Goal: Task Accomplishment & Management: Manage account settings

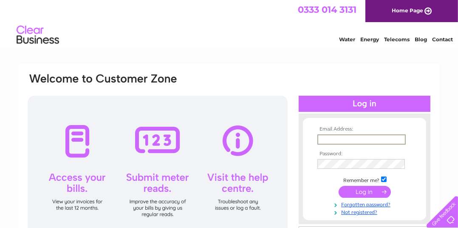
click at [333, 138] on input "text" at bounding box center [361, 139] width 88 height 10
type input "[EMAIL_ADDRESS][DOMAIN_NAME]"
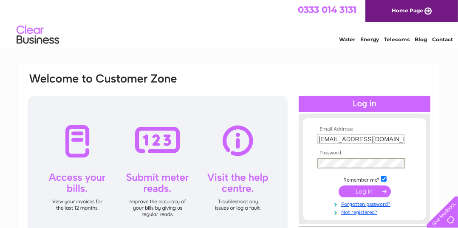
click at [357, 189] on input "submit" at bounding box center [364, 191] width 52 height 12
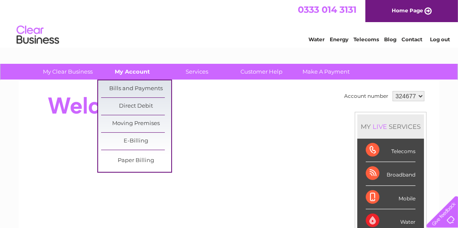
click at [130, 70] on link "My Account" at bounding box center [133, 72] width 70 height 16
click at [128, 85] on link "Bills and Payments" at bounding box center [136, 88] width 70 height 17
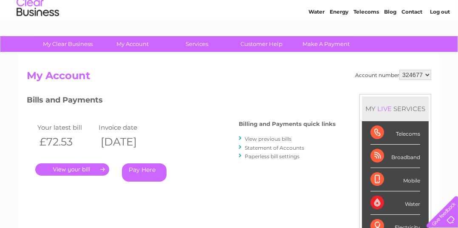
scroll to position [42, 0]
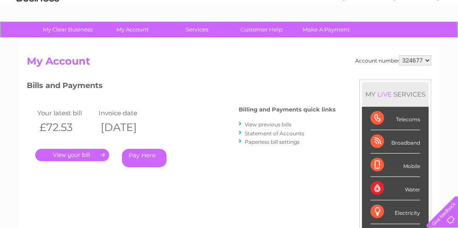
click at [78, 156] on link "." at bounding box center [72, 155] width 74 height 12
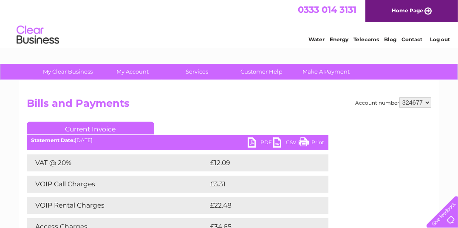
click at [301, 139] on link "Print" at bounding box center [311, 143] width 25 height 12
